Goal: Information Seeking & Learning: Learn about a topic

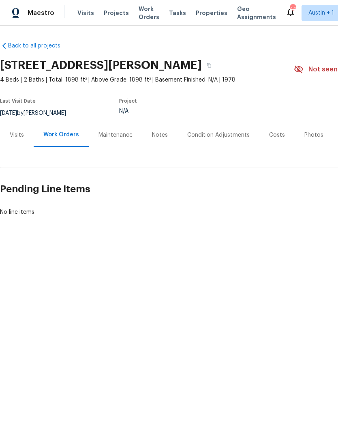
click at [13, 140] on div "Visits" at bounding box center [17, 135] width 34 height 24
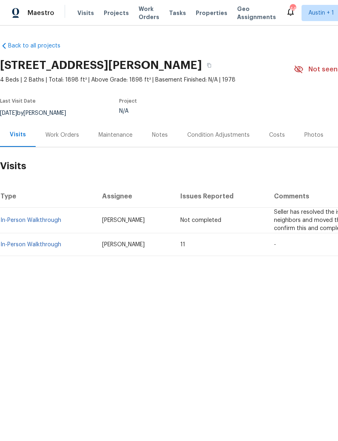
click at [24, 219] on link "In-Person Walkthrough" at bounding box center [30, 220] width 61 height 6
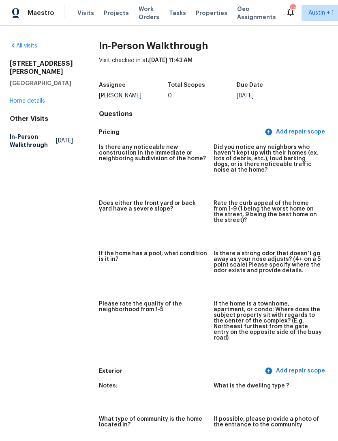
click at [21, 101] on link "Home details" at bounding box center [27, 101] width 35 height 6
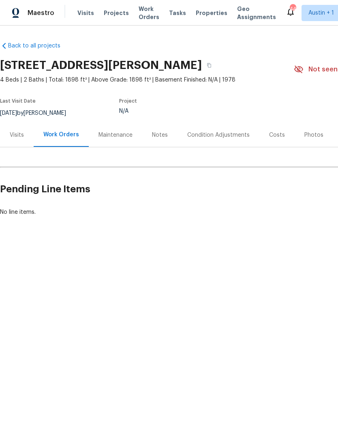
click at [16, 138] on div "Visits" at bounding box center [17, 135] width 14 height 8
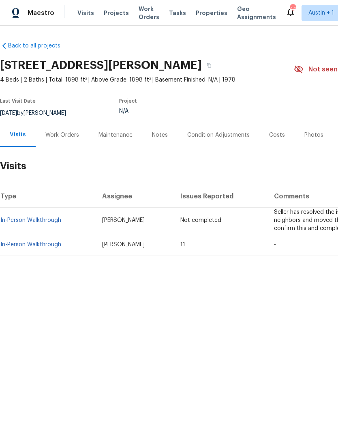
click at [32, 242] on link "In-Person Walkthrough" at bounding box center [30, 245] width 61 height 6
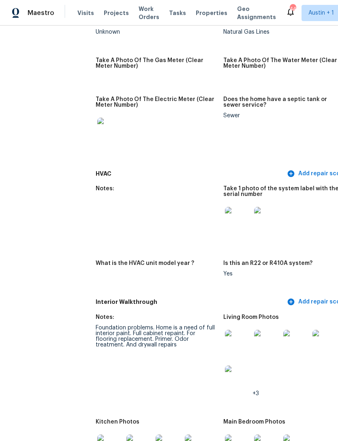
scroll to position [814, 4]
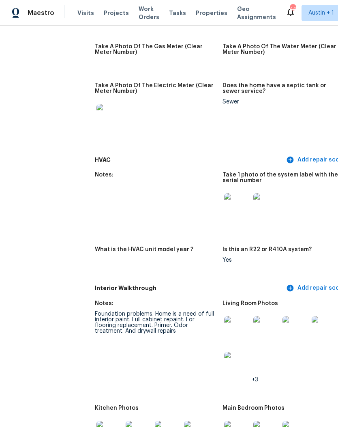
click at [97, 311] on div "Foundation problems. Home is a need of full interior paint. Full cabinet repain…" at bounding box center [155, 322] width 121 height 23
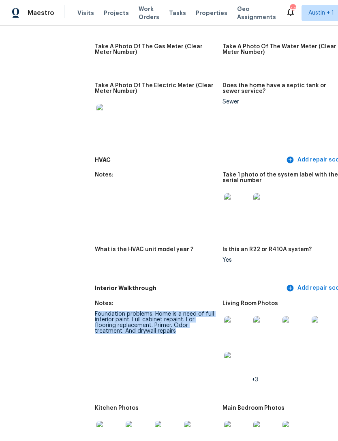
copy div "Foundation problems. Home is a need of full interior paint. Full cabinet repain…"
